Goal: Task Accomplishment & Management: Use online tool/utility

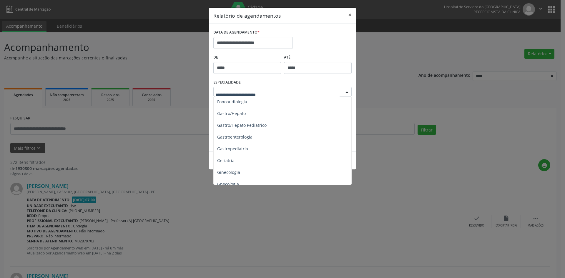
scroll to position [353, 0]
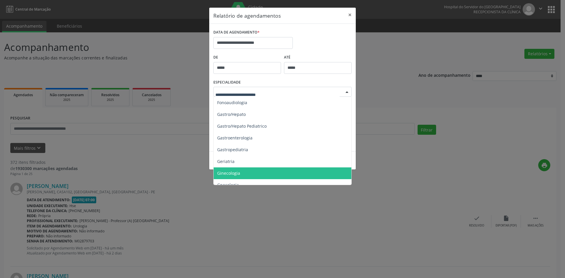
click at [225, 170] on span "Ginecologia" at bounding box center [228, 173] width 23 height 6
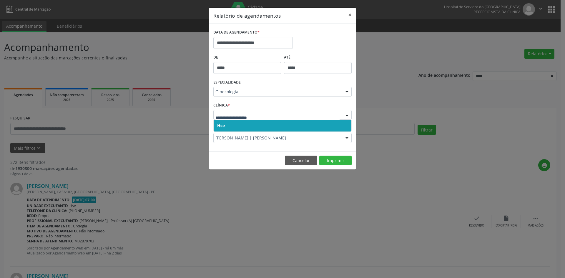
click at [227, 129] on span "Hse" at bounding box center [283, 126] width 138 height 12
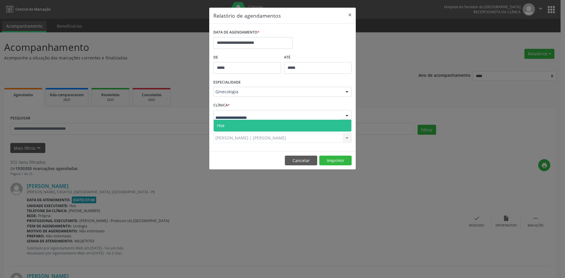
click at [228, 124] on span "Hse" at bounding box center [283, 126] width 138 height 12
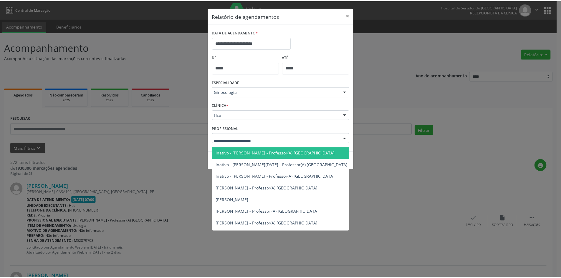
scroll to position [147, 0]
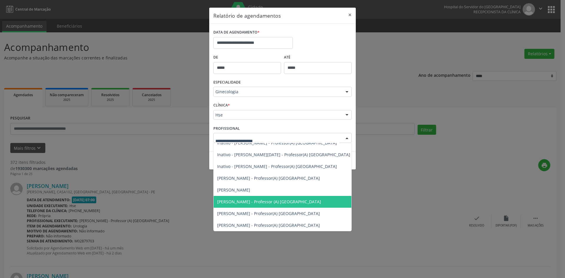
click at [254, 201] on span "[PERSON_NAME] - Professor (A) [GEOGRAPHIC_DATA]" at bounding box center [269, 202] width 104 height 6
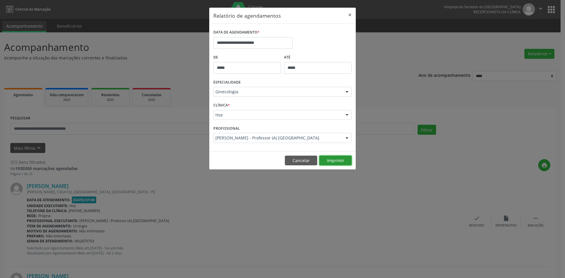
click at [338, 160] on button "Imprimir" at bounding box center [335, 161] width 32 height 10
click at [350, 14] on button "×" at bounding box center [350, 15] width 12 height 14
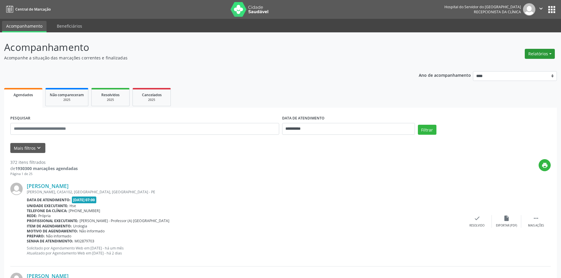
click at [535, 52] on button "Relatórios" at bounding box center [539, 54] width 30 height 10
click at [511, 66] on link "Agendamentos" at bounding box center [522, 66] width 63 height 8
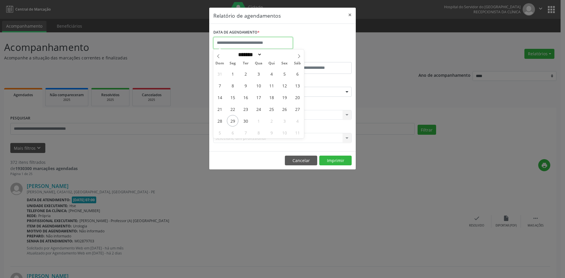
click at [247, 44] on input "text" at bounding box center [252, 43] width 79 height 12
click at [299, 56] on icon at bounding box center [299, 56] width 4 height 4
select select "*"
click at [259, 74] on span "1" at bounding box center [258, 73] width 11 height 11
type input "**********"
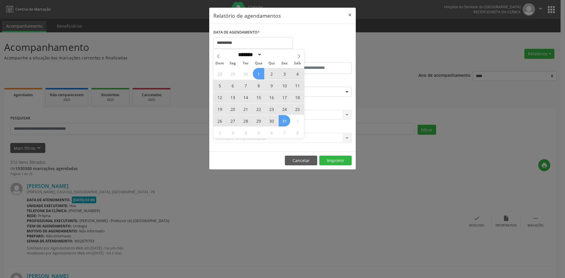
drag, startPoint x: 259, startPoint y: 74, endPoint x: 283, endPoint y: 117, distance: 49.0
click at [283, 117] on div "28 29 30 1 2 3 4 5 6 7 8 9 10 11 12 13 14 15 16 17 18 19 20 21 22 23 24 25 26 2…" at bounding box center [258, 103] width 91 height 71
click at [283, 117] on span "31" at bounding box center [284, 120] width 11 height 11
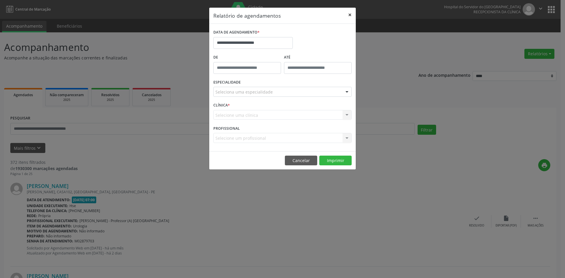
click at [353, 12] on button "×" at bounding box center [350, 15] width 12 height 14
